Goal: Task Accomplishment & Management: Use online tool/utility

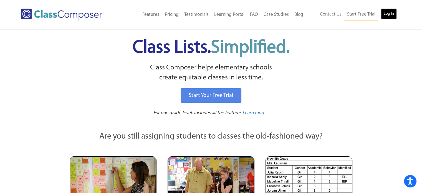
click at [389, 13] on link "Log In" at bounding box center [389, 13] width 16 height 11
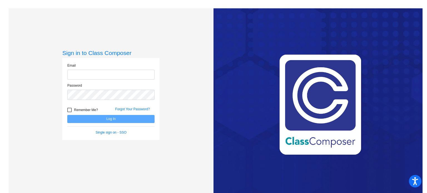
type input "[EMAIL_ADDRESS][DOMAIN_NAME]"
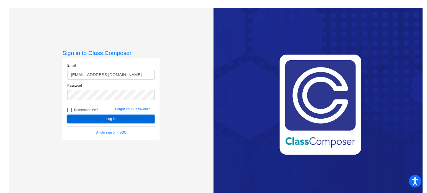
click at [98, 120] on button "Log In" at bounding box center [110, 119] width 87 height 8
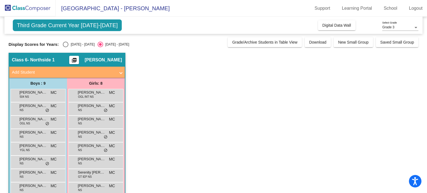
click at [68, 44] on div "[DATE] - [DATE]" at bounding box center [81, 44] width 26 height 5
click at [66, 47] on input "[DATE] - [DATE]" at bounding box center [65, 47] width 0 height 0
radio input "true"
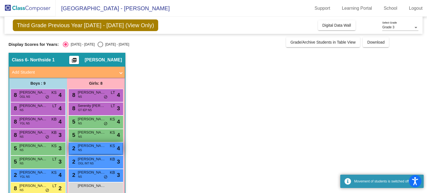
scroll to position [24, 0]
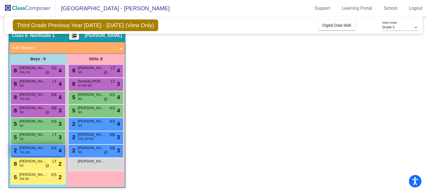
click at [29, 150] on span "YGL NS" at bounding box center [25, 152] width 10 height 4
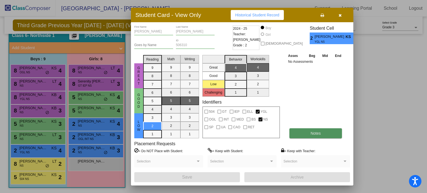
click at [321, 134] on button "Notes" at bounding box center [315, 133] width 52 height 10
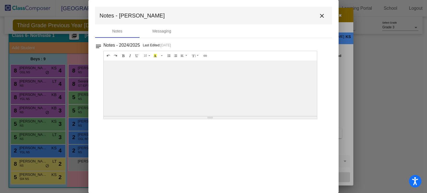
click at [322, 20] on button "close" at bounding box center [321, 15] width 11 height 11
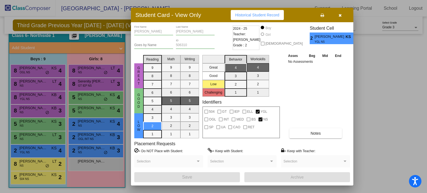
click at [299, 105] on div "Asses Beg Mid End No Assessments Notes" at bounding box center [315, 96] width 58 height 86
click at [341, 15] on icon "button" at bounding box center [339, 15] width 3 height 4
